Goal: Task Accomplishment & Management: Use online tool/utility

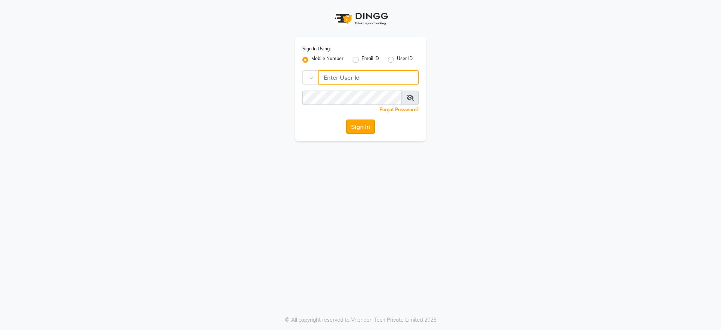
type input "7710926377"
click at [354, 127] on button "Sign In" at bounding box center [360, 126] width 29 height 14
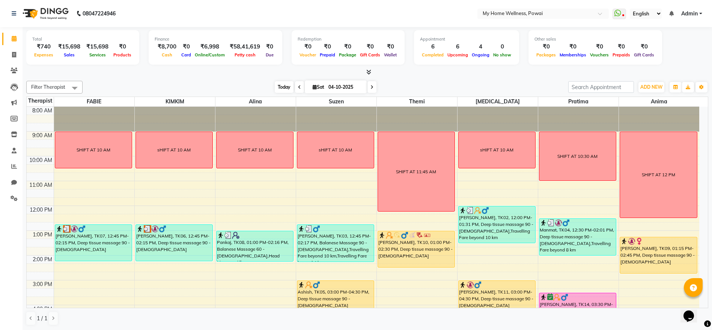
click at [281, 82] on span "Today" at bounding box center [284, 87] width 19 height 12
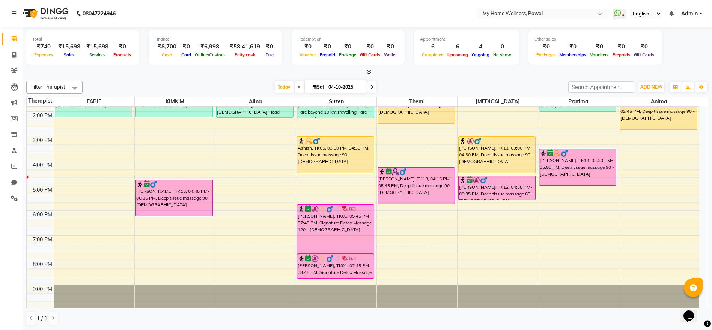
scroll to position [146, 0]
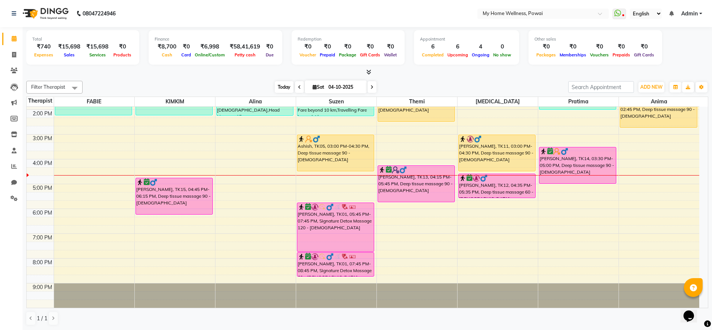
click at [275, 83] on span "Today" at bounding box center [284, 87] width 19 height 12
click at [275, 86] on span "Today" at bounding box center [284, 87] width 19 height 12
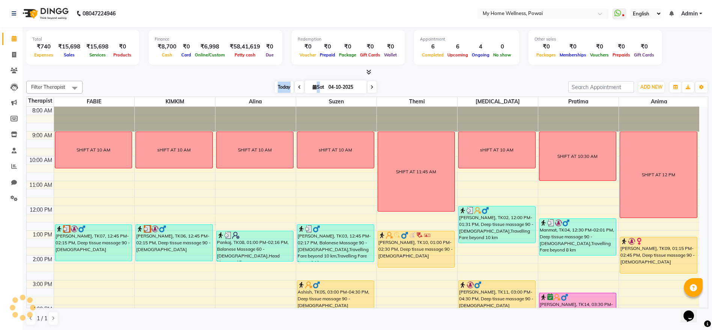
click at [275, 86] on span "Today" at bounding box center [284, 87] width 19 height 12
click at [617, 13] on icon at bounding box center [618, 13] width 7 height 8
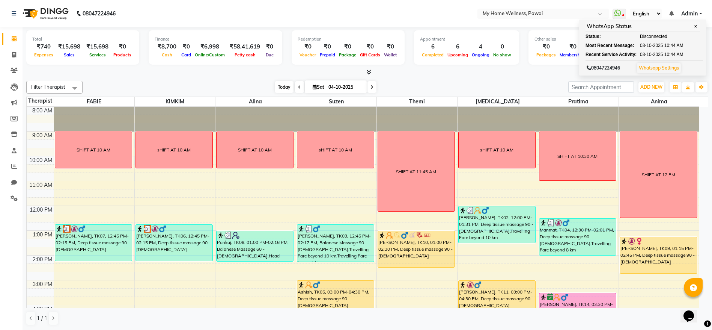
click at [280, 89] on span "Today" at bounding box center [284, 87] width 19 height 12
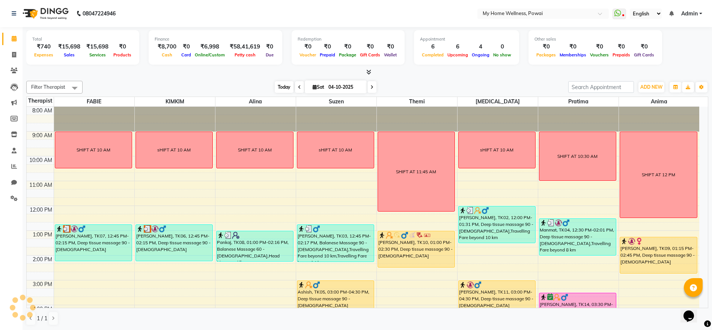
scroll to position [146, 0]
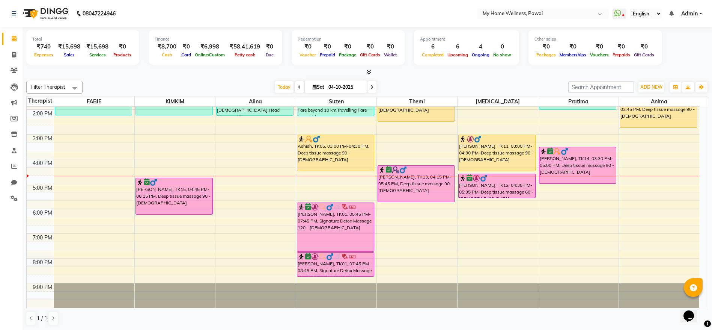
click at [708, 125] on td "8:00 AM 9:00 AM 10:00 AM 11:00 AM 12:00 PM 1:00 PM 2:00 PM 3:00 PM 4:00 PM 5:00…" at bounding box center [368, 207] width 682 height 201
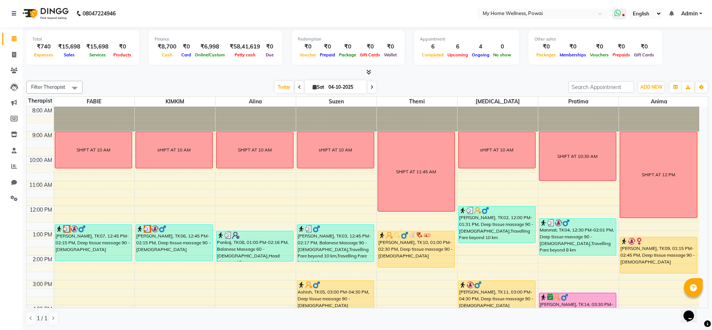
click at [623, 15] on span at bounding box center [620, 14] width 14 height 11
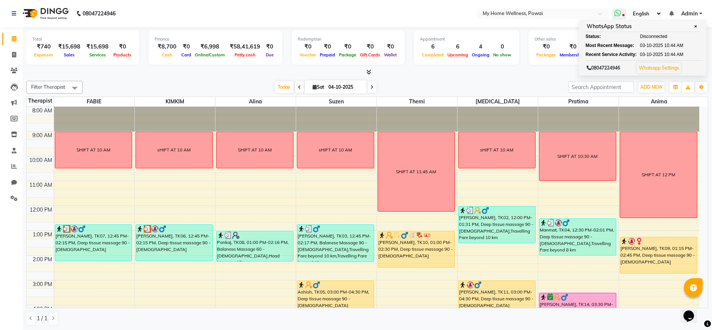
drag, startPoint x: 698, startPoint y: 23, endPoint x: 692, endPoint y: 27, distance: 7.5
click at [692, 27] on div "WhatsApp Status ✕" at bounding box center [643, 26] width 115 height 11
click at [693, 27] on span "✕" at bounding box center [696, 27] width 7 height 6
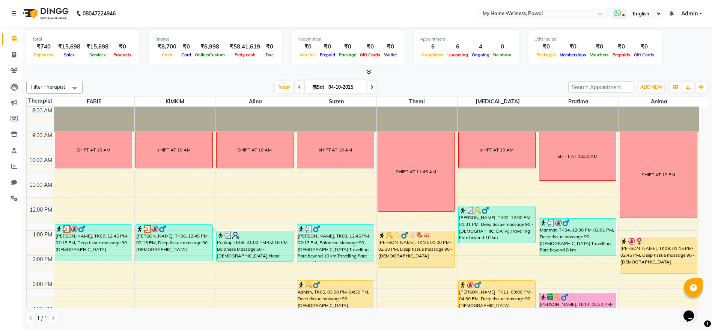
click at [618, 12] on icon at bounding box center [618, 13] width 7 height 8
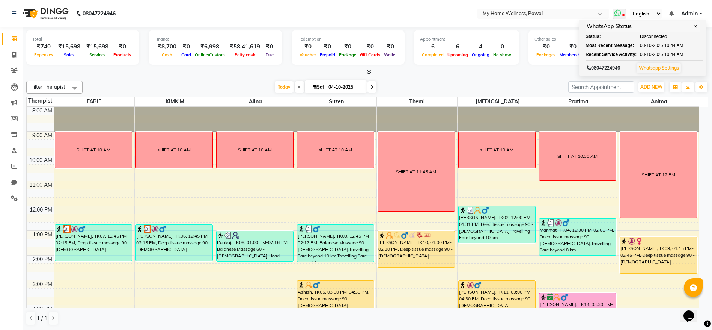
click at [618, 12] on icon at bounding box center [618, 13] width 7 height 8
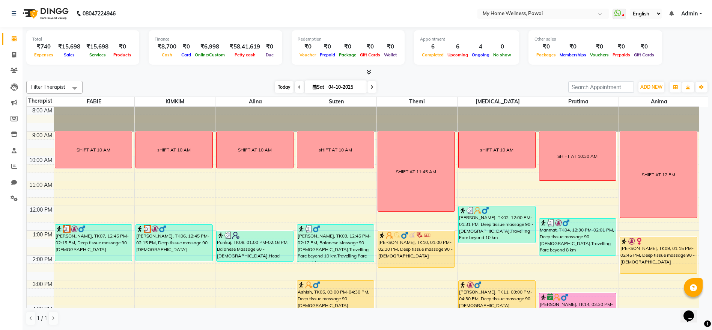
click at [284, 88] on span "Today" at bounding box center [284, 87] width 19 height 12
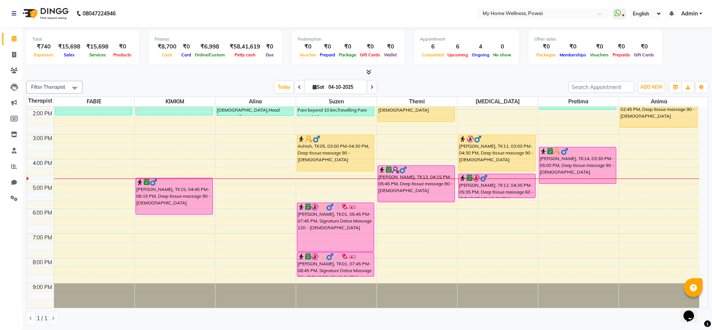
click at [636, 32] on div "Other sales ₹0 Packages ₹0 Memberships ₹0 Vouchers ₹0 Prepaids ₹0 Gift Cards" at bounding box center [596, 47] width 134 height 35
click at [288, 85] on span "Today" at bounding box center [284, 87] width 19 height 12
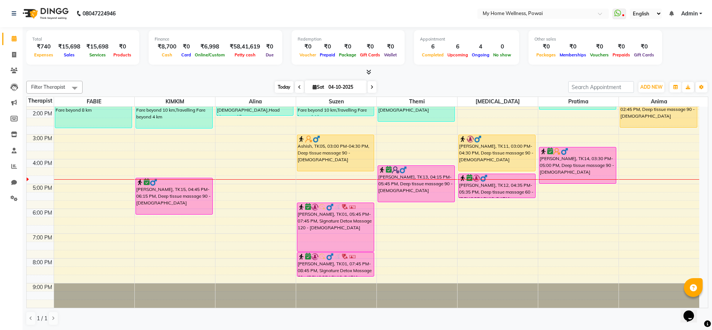
click at [280, 81] on span "Today" at bounding box center [284, 87] width 19 height 12
click at [284, 87] on span "Today" at bounding box center [284, 87] width 19 height 12
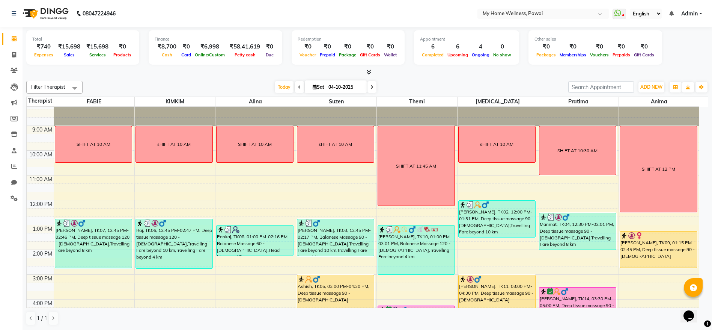
scroll to position [0, 0]
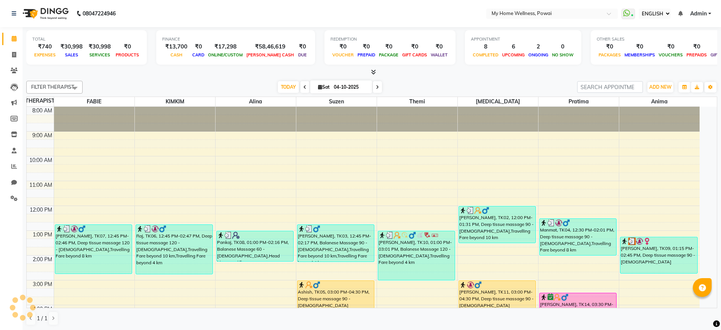
select select "ec"
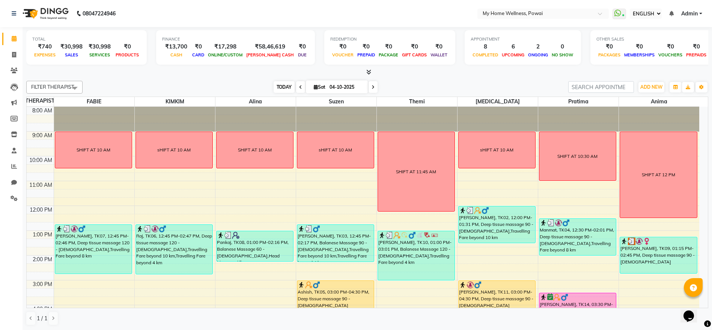
click at [274, 89] on span "TODAY" at bounding box center [284, 87] width 21 height 12
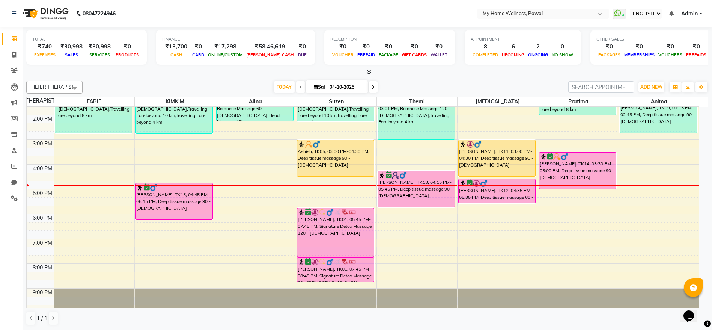
scroll to position [146, 0]
